Goal: Task Accomplishment & Management: Use online tool/utility

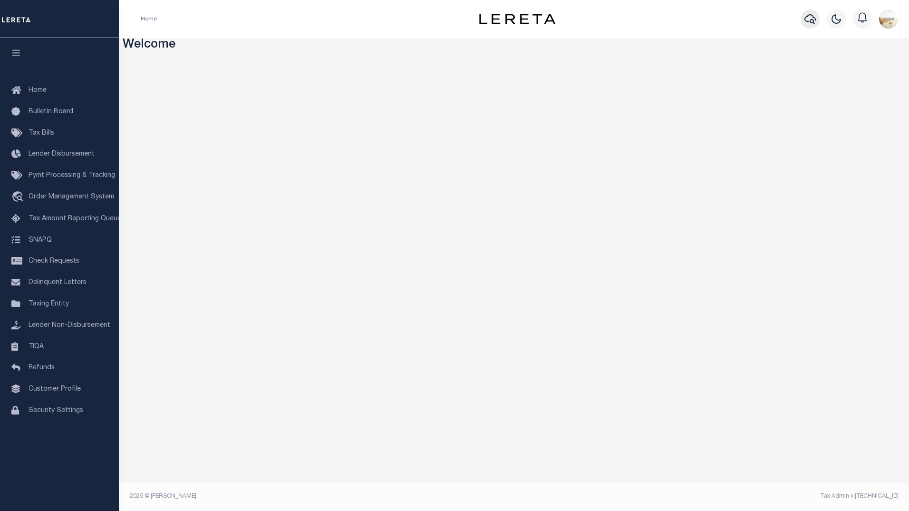
click at [814, 16] on icon "button" at bounding box center [809, 19] width 11 height 10
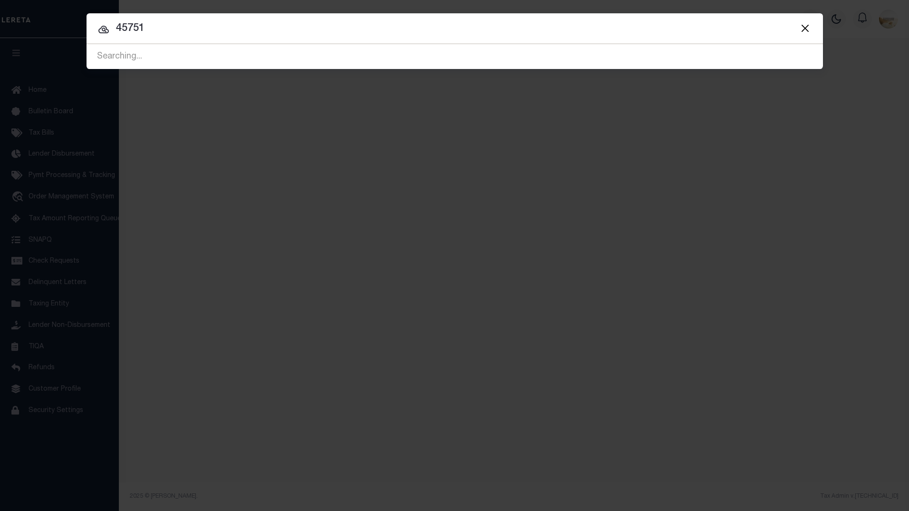
type input "45751"
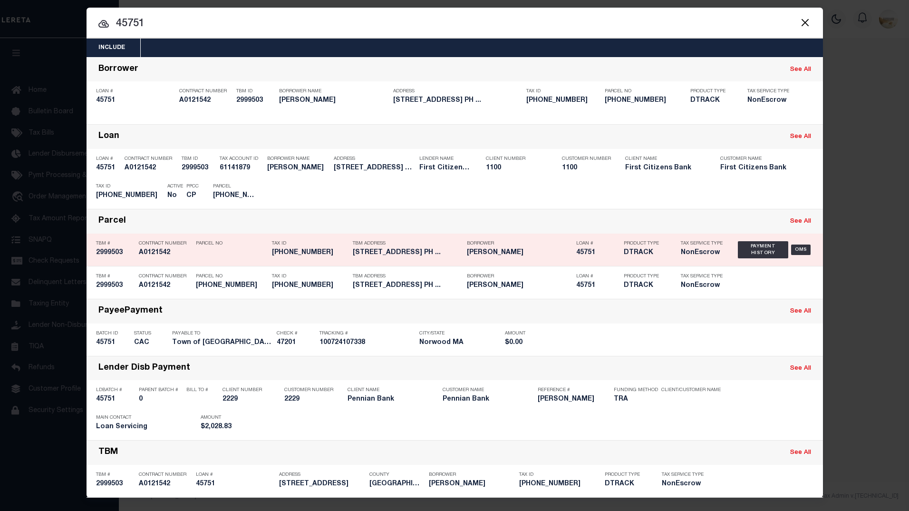
scroll to position [9, 0]
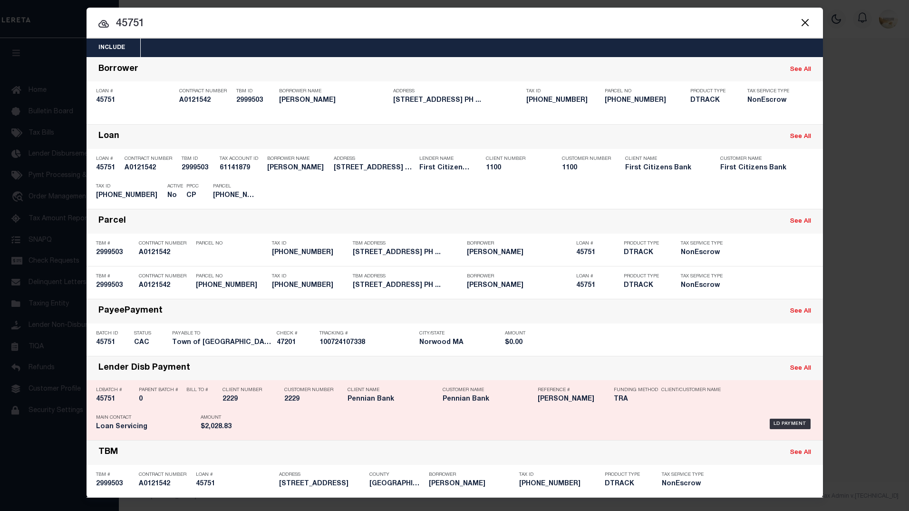
click at [108, 403] on h5 "45751" at bounding box center [115, 399] width 38 height 8
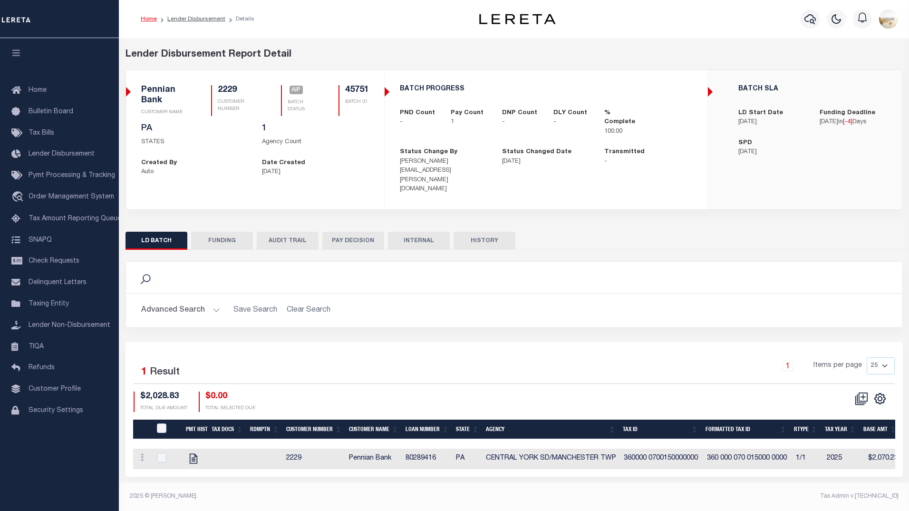
click at [228, 232] on button "FUNDING" at bounding box center [222, 241] width 62 height 18
type input "$2,028.83"
type input "$0"
type input "[PERSON_NAME]"
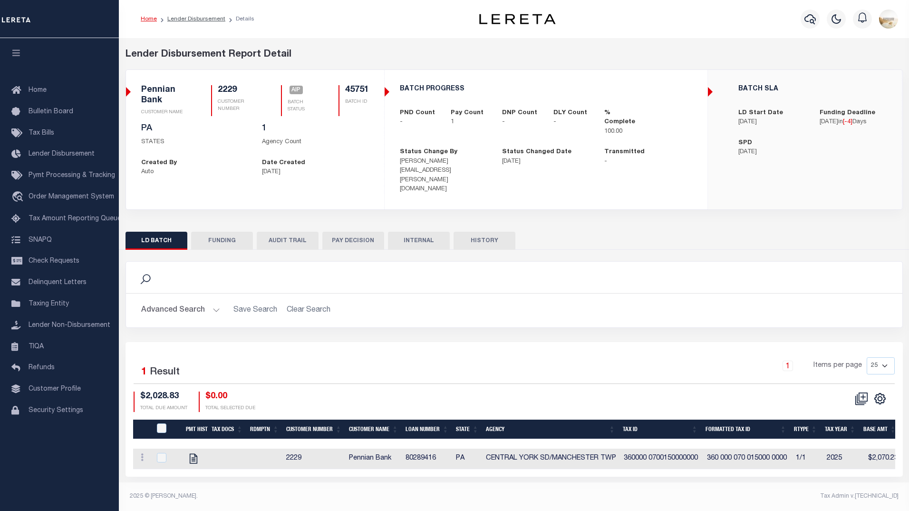
type input "[DATE]"
select select "100"
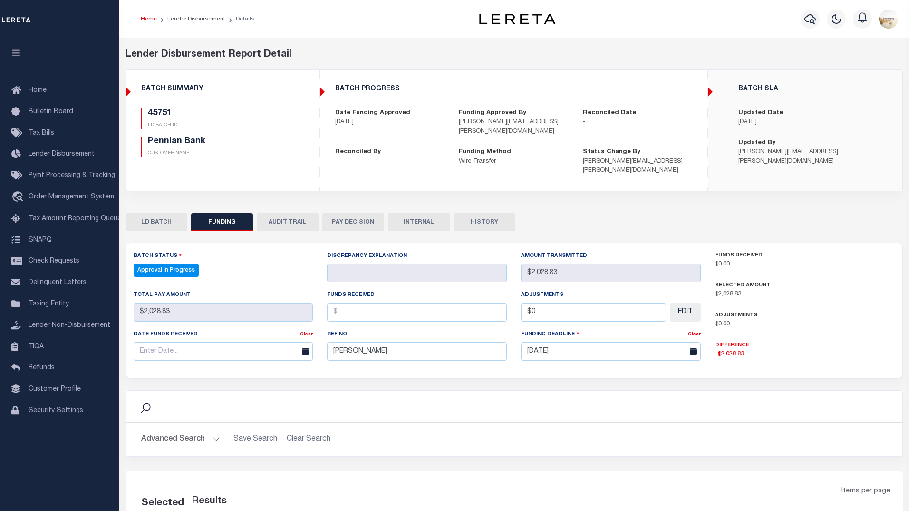
select select "100"
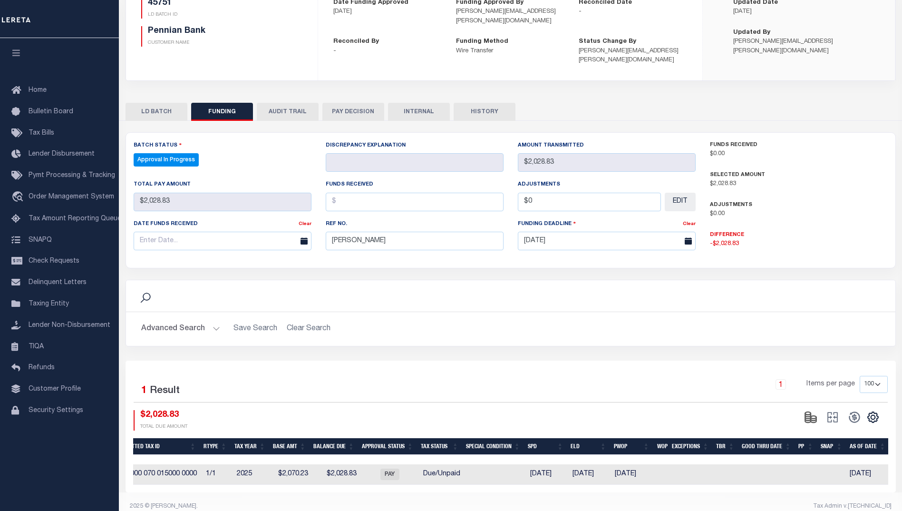
scroll to position [0, 499]
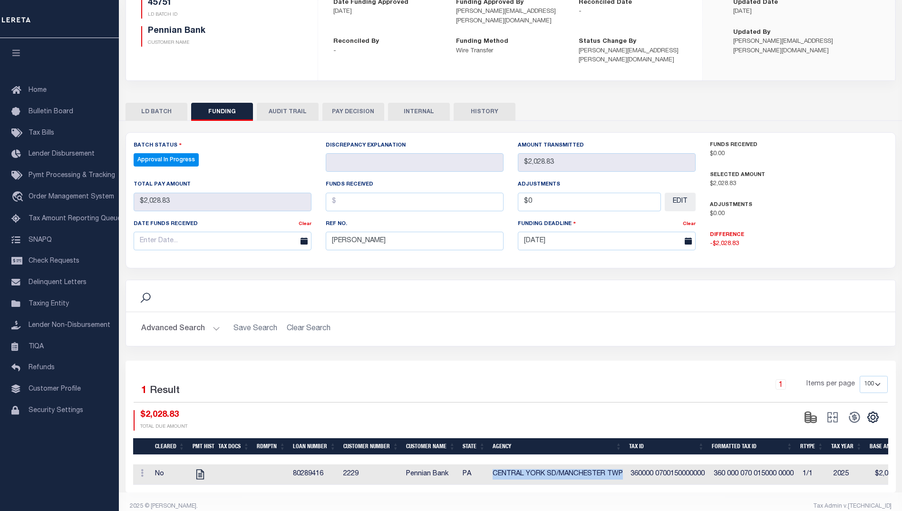
drag, startPoint x: 491, startPoint y: 456, endPoint x: 620, endPoint y: 456, distance: 129.3
click at [620, 464] on td "CENTRAL YORK SD/MANCHESTER TWP" at bounding box center [558, 474] width 138 height 20
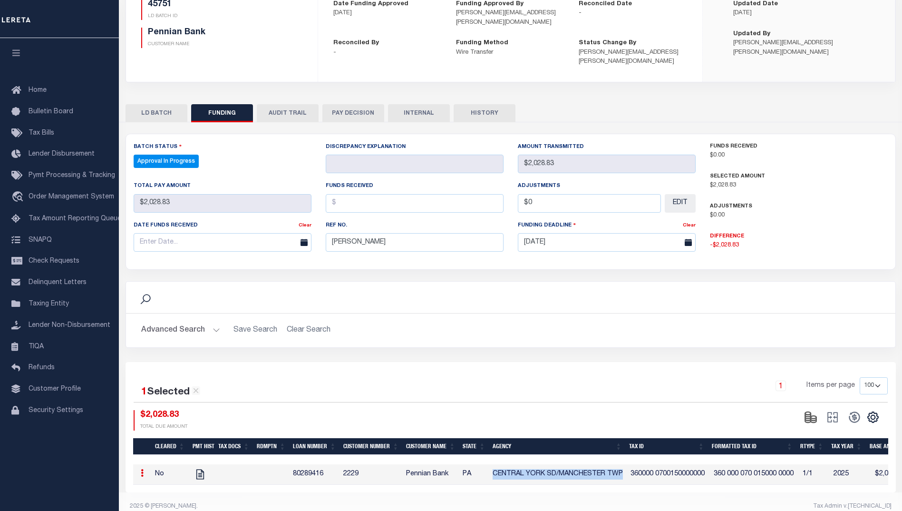
copy td "CENTRAL YORK SD/MANCHESTER TWP"
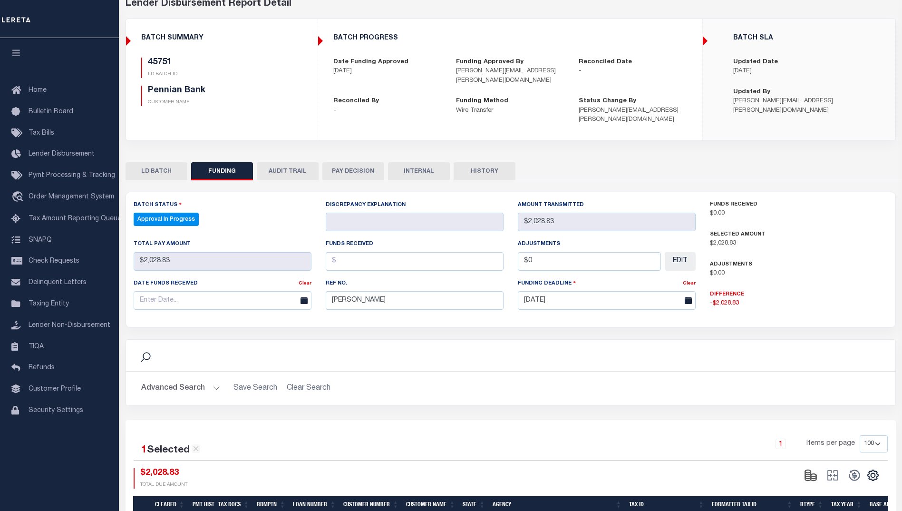
scroll to position [0, 0]
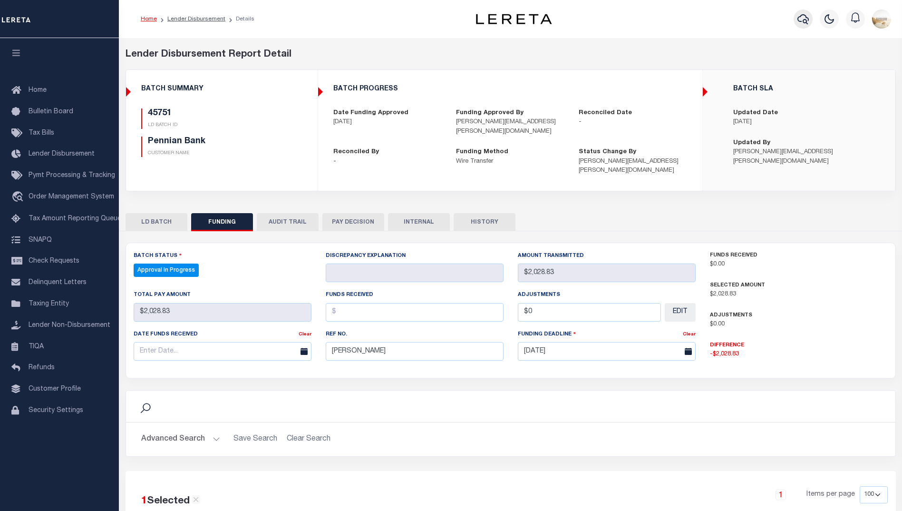
click at [798, 18] on button "button" at bounding box center [802, 19] width 19 height 19
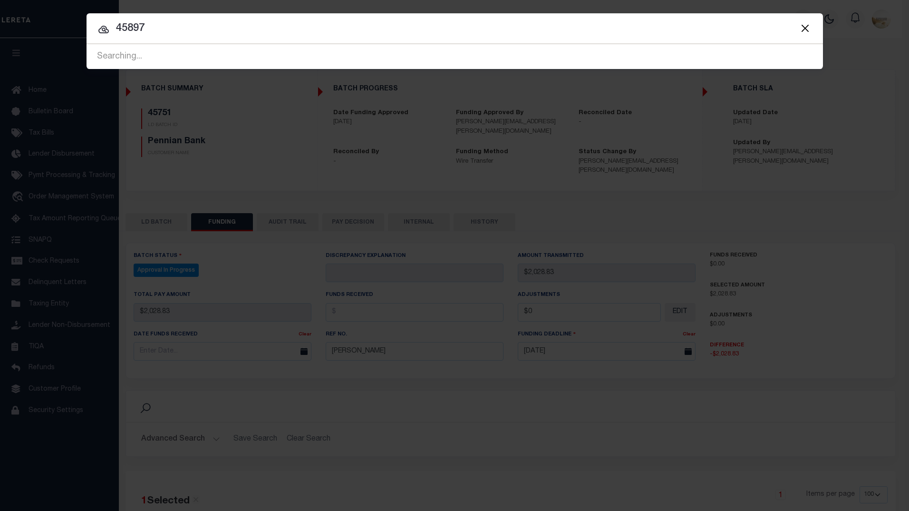
type input "45897"
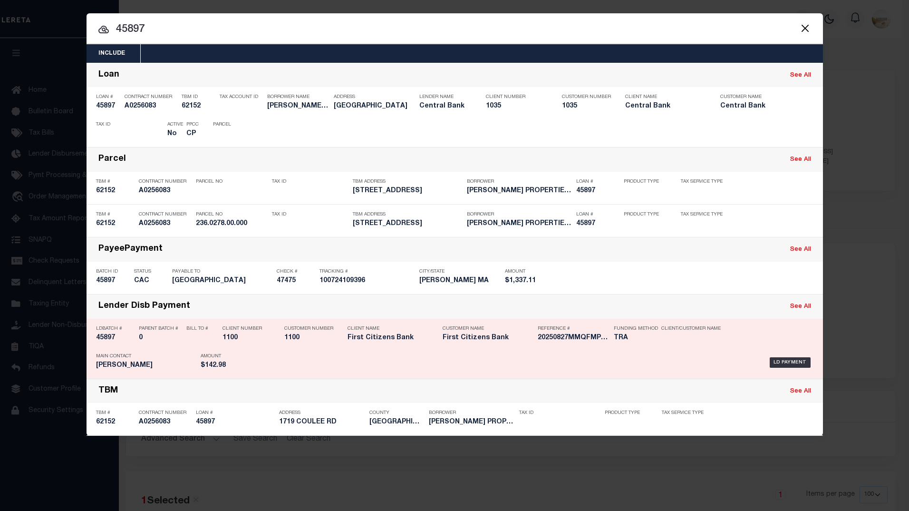
click at [103, 342] on h5 "45897" at bounding box center [115, 338] width 38 height 8
checkbox input "true"
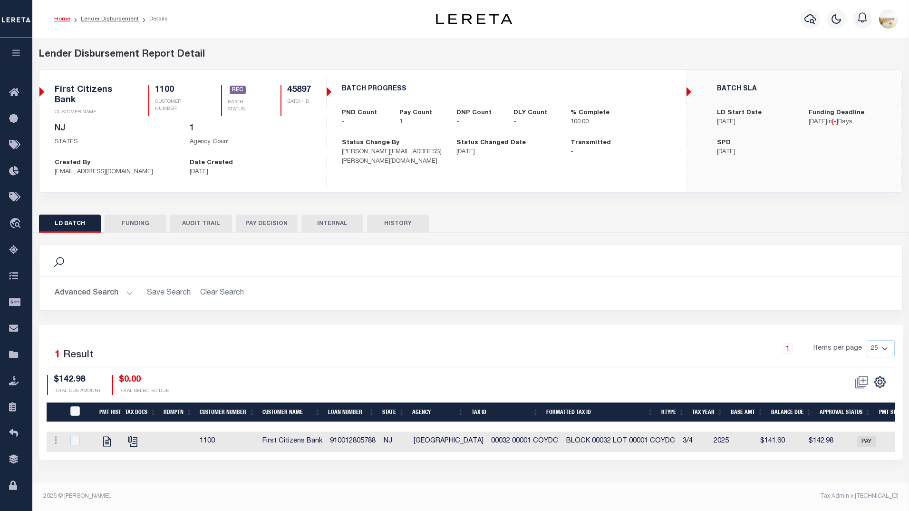
click at [126, 221] on button "FUNDING" at bounding box center [136, 223] width 62 height 18
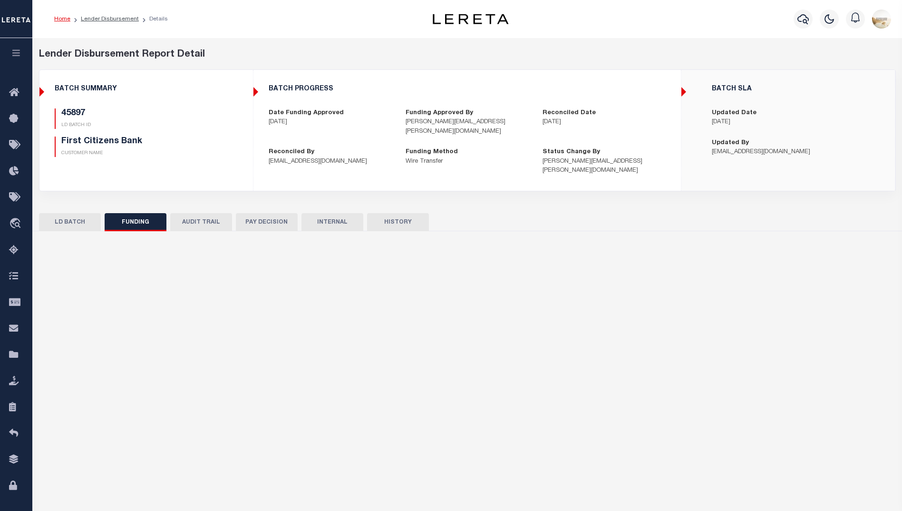
type input "$142.98"
type input "$0"
type input "[DATE]"
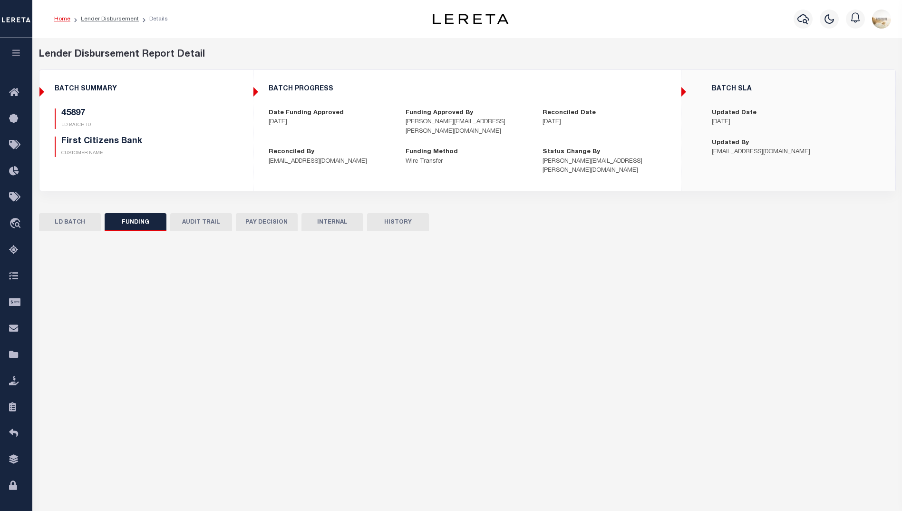
type input "20250827MMQFMP2700304608271533FT03"
type input "[DATE]"
select select "100"
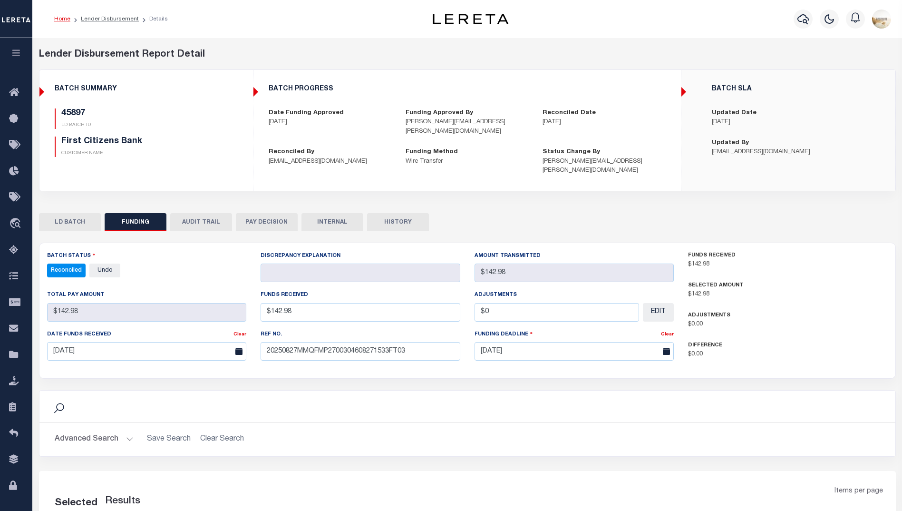
select select "100"
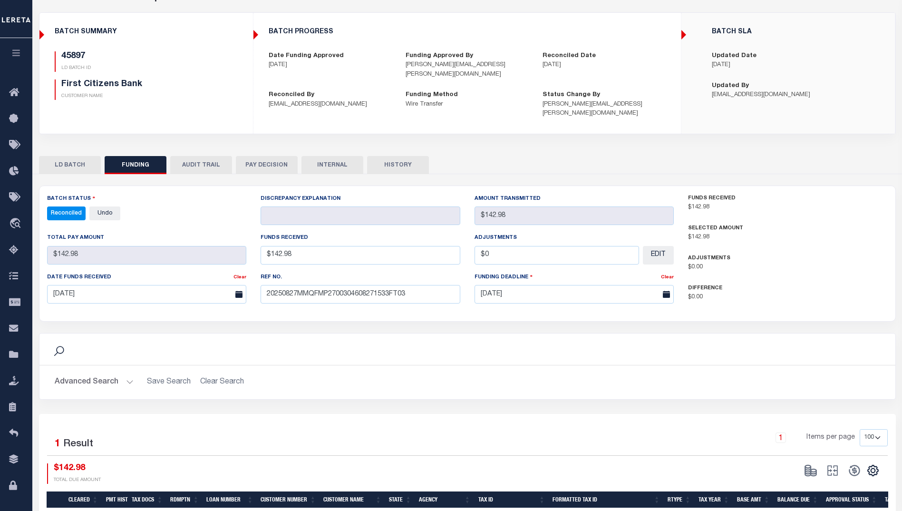
scroll to position [110, 0]
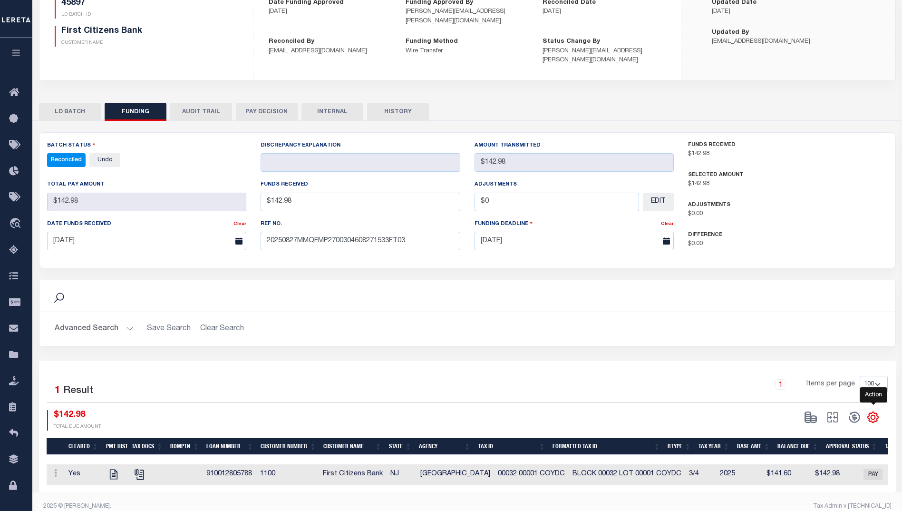
click at [870, 412] on icon "" at bounding box center [873, 417] width 10 height 10
click at [845, 280] on link "CSV" at bounding box center [833, 289] width 93 height 19
drag, startPoint x: 12, startPoint y: 89, endPoint x: 116, endPoint y: 137, distance: 113.6
click at [12, 89] on icon at bounding box center [16, 93] width 15 height 12
